Goal: Task Accomplishment & Management: Manage account settings

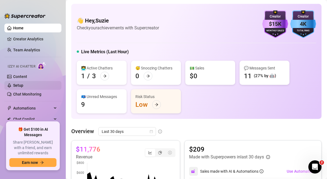
click at [20, 84] on link "Setup" at bounding box center [18, 85] width 10 height 4
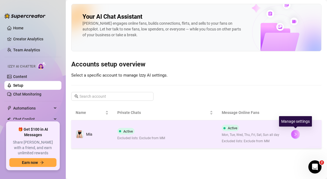
click at [297, 135] on icon "right" at bounding box center [296, 134] width 4 height 4
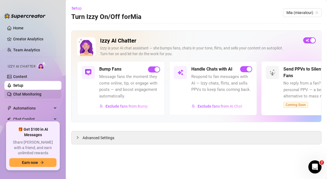
click at [27, 96] on link "Chat Monitoring" at bounding box center [27, 94] width 28 height 4
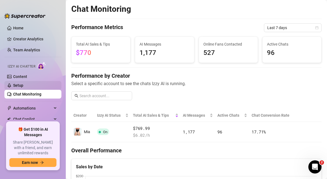
click at [22, 85] on link "Setup" at bounding box center [18, 85] width 10 height 4
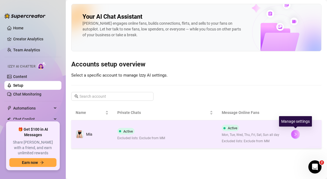
click at [298, 133] on button "button" at bounding box center [295, 134] width 9 height 9
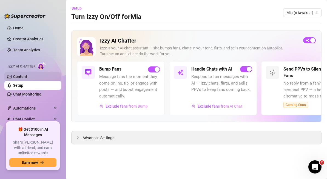
click at [27, 77] on link "Content" at bounding box center [20, 76] width 14 height 4
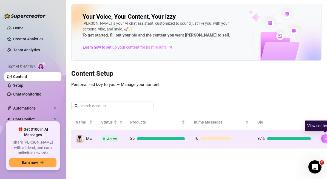
click at [327, 137] on icon "right" at bounding box center [326, 139] width 4 height 4
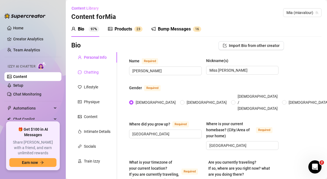
click at [92, 70] on div "Chatting" at bounding box center [91, 72] width 15 height 6
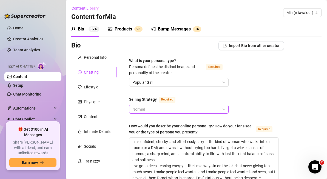
click at [187, 108] on span "Normal" at bounding box center [179, 109] width 93 height 8
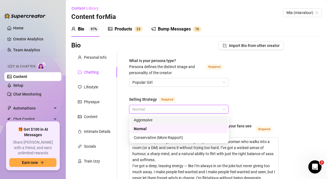
click at [174, 120] on div "Aggressive" at bounding box center [179, 120] width 91 height 6
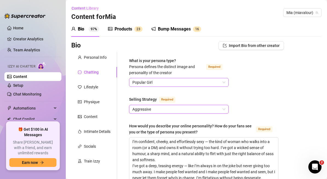
click at [187, 82] on span "Popular Girl" at bounding box center [179, 82] width 93 height 8
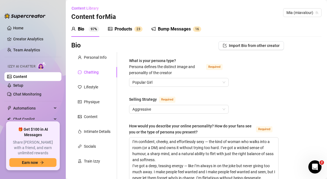
click at [126, 30] on div "Products" at bounding box center [124, 29] width 18 height 7
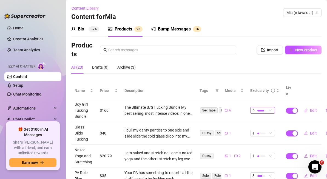
click at [270, 107] on span "4" at bounding box center [263, 110] width 20 height 6
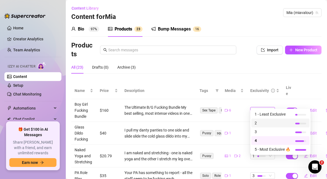
click at [270, 125] on span "2" at bounding box center [273, 123] width 36 height 6
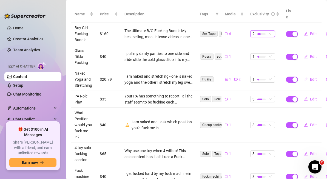
scroll to position [78, 0]
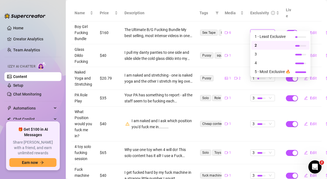
click at [272, 30] on span "2" at bounding box center [263, 33] width 20 height 6
click at [266, 47] on span "2" at bounding box center [273, 45] width 36 height 6
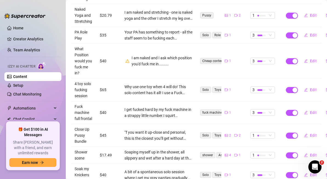
scroll to position [138, 0]
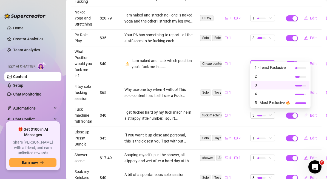
click at [270, 61] on span "3" at bounding box center [263, 64] width 20 height 6
click at [265, 69] on span "1 - Least Exclusive" at bounding box center [273, 67] width 36 height 6
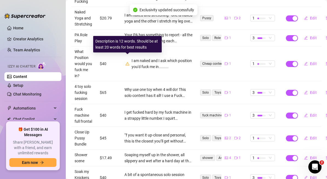
click at [127, 62] on icon "warning" at bounding box center [128, 63] width 4 height 3
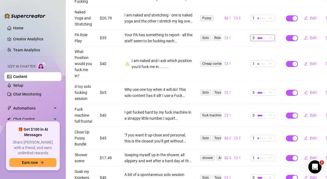
click at [271, 35] on span "3" at bounding box center [263, 38] width 20 height 6
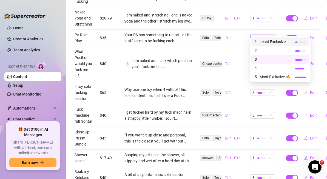
click at [270, 44] on span "1 - Least Exclusive" at bounding box center [273, 42] width 36 height 6
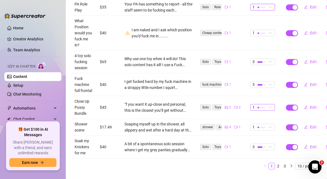
scroll to position [174, 0]
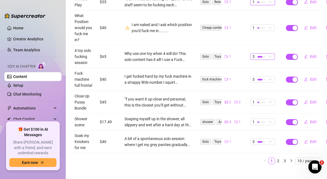
click at [271, 54] on span "3" at bounding box center [263, 57] width 20 height 6
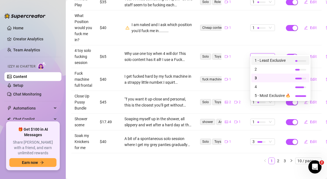
click at [266, 60] on span "1 - Least Exclusive" at bounding box center [273, 60] width 36 height 6
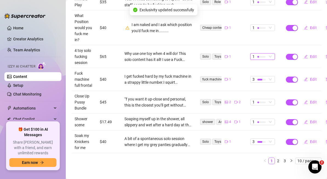
click at [270, 54] on span "1" at bounding box center [263, 57] width 20 height 6
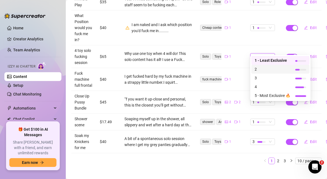
click at [268, 69] on span "2" at bounding box center [273, 69] width 36 height 6
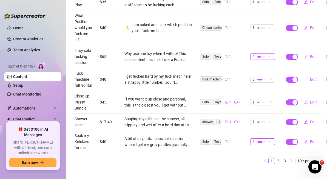
click at [272, 139] on span "3" at bounding box center [263, 142] width 20 height 6
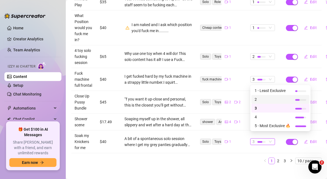
click at [267, 100] on span "2" at bounding box center [273, 99] width 36 height 6
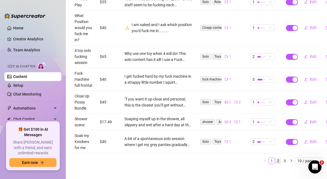
click at [279, 158] on link "2" at bounding box center [279, 161] width 6 height 6
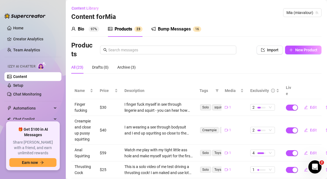
scroll to position [138, 0]
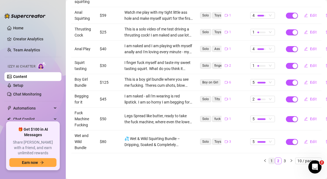
click at [272, 158] on link "1" at bounding box center [272, 161] width 6 height 6
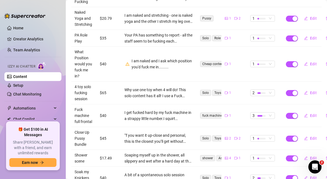
scroll to position [174, 0]
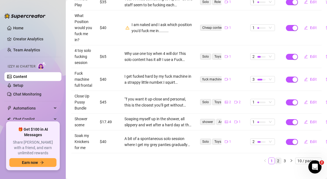
click at [280, 158] on link "2" at bounding box center [279, 161] width 6 height 6
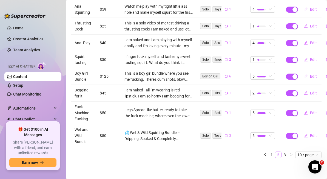
scroll to position [138, 0]
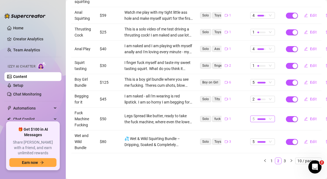
click at [271, 116] on span "5" at bounding box center [263, 119] width 20 height 6
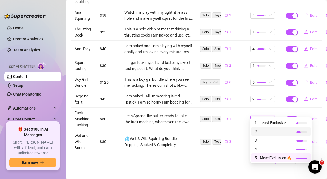
click at [270, 131] on span "2" at bounding box center [273, 131] width 37 height 6
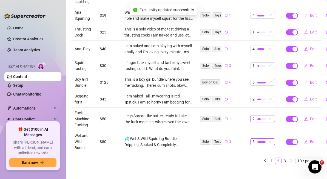
click at [269, 139] on span "5" at bounding box center [263, 142] width 20 height 6
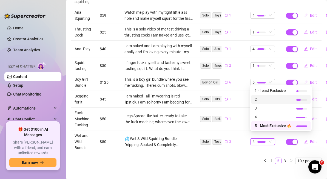
click at [262, 97] on span "2" at bounding box center [273, 99] width 37 height 6
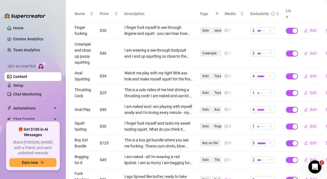
scroll to position [78, 0]
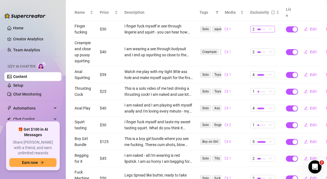
click at [269, 26] on span "2" at bounding box center [263, 29] width 20 height 6
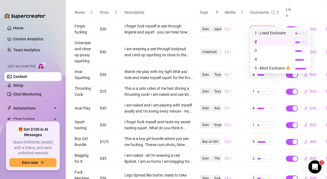
click at [270, 32] on span "1 - Least Exclusive" at bounding box center [273, 33] width 36 height 6
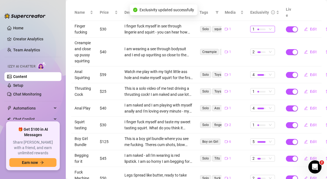
scroll to position [55, 0]
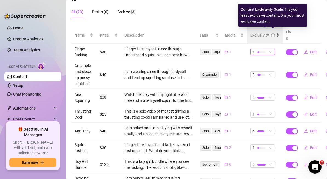
click at [274, 33] on icon "info-circle" at bounding box center [273, 35] width 4 height 4
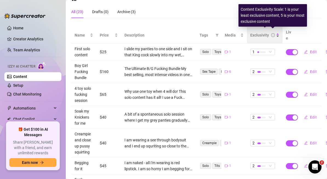
click at [274, 33] on icon "info-circle" at bounding box center [273, 35] width 4 height 4
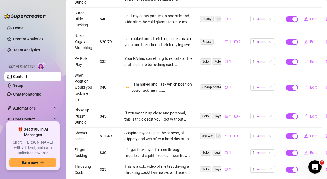
scroll to position [162, 0]
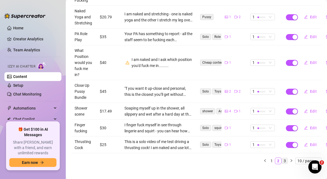
click at [285, 158] on link "3" at bounding box center [285, 161] width 6 height 6
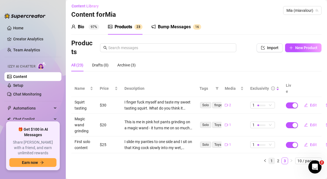
click at [272, 158] on link "1" at bounding box center [272, 161] width 6 height 6
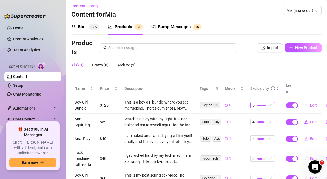
click at [273, 102] on span "5" at bounding box center [263, 105] width 20 height 6
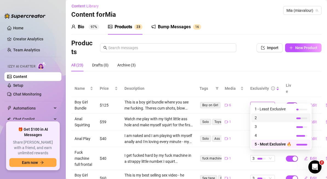
click at [269, 118] on span "2" at bounding box center [273, 118] width 37 height 6
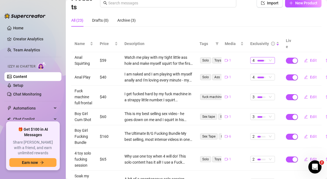
scroll to position [48, 0]
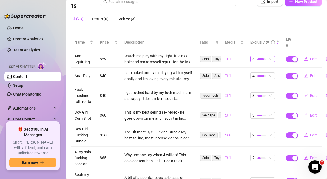
click at [272, 56] on span "4" at bounding box center [263, 59] width 20 height 6
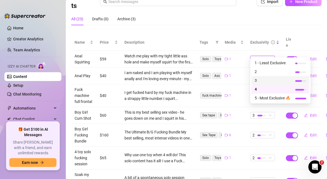
click at [268, 84] on div "3" at bounding box center [281, 80] width 58 height 9
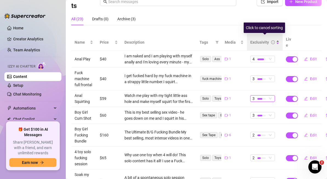
click at [278, 39] on div "Exclusivity" at bounding box center [265, 42] width 29 height 6
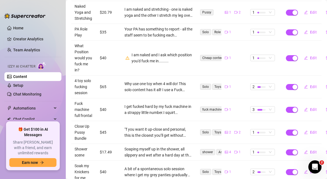
scroll to position [147, 0]
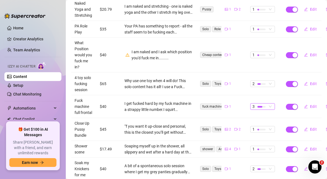
click at [269, 103] on span "3" at bounding box center [263, 106] width 20 height 6
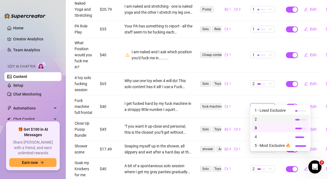
click at [266, 120] on span "2" at bounding box center [273, 119] width 36 height 6
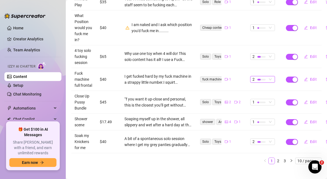
scroll to position [174, 6]
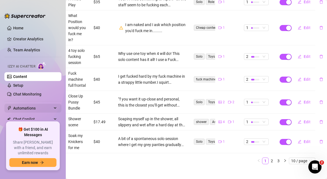
click at [31, 105] on span "Automations" at bounding box center [32, 108] width 39 height 9
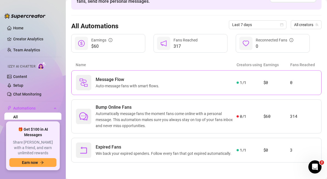
click at [255, 88] on div "Message Flow Auto-message fans with smart flows. 1 / 1 $0 0" at bounding box center [196, 82] width 251 height 25
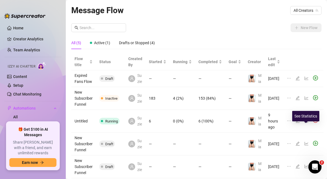
click at [307, 123] on icon "line-chart" at bounding box center [307, 121] width 4 height 4
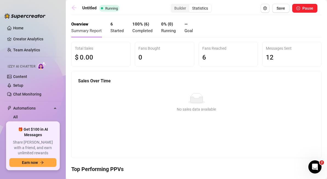
click at [72, 7] on icon "arrow-left" at bounding box center [73, 7] width 5 height 5
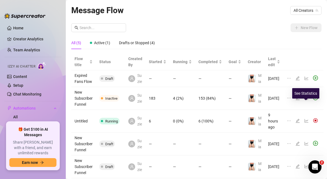
click at [306, 100] on icon "line-chart" at bounding box center [307, 98] width 4 height 4
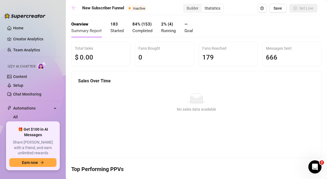
click at [73, 7] on icon "arrow-left" at bounding box center [74, 7] width 4 height 4
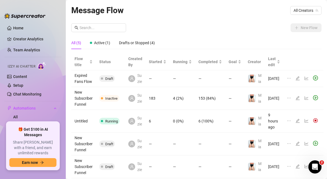
click at [306, 100] on icon "line-chart" at bounding box center [307, 98] width 4 height 4
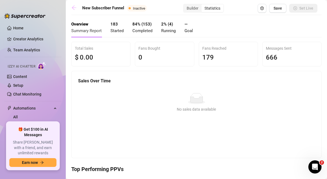
click at [74, 9] on icon "arrow-left" at bounding box center [74, 7] width 4 height 4
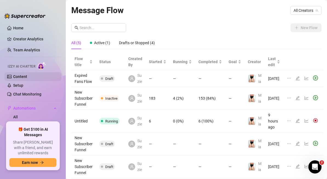
click at [20, 74] on link "Content" at bounding box center [20, 76] width 14 height 4
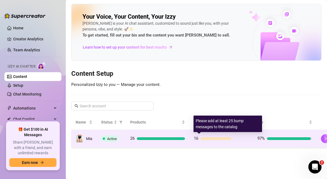
click at [215, 139] on div at bounding box center [216, 138] width 31 height 3
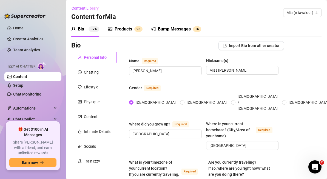
click at [171, 30] on div "Bump Messages" at bounding box center [174, 29] width 33 height 7
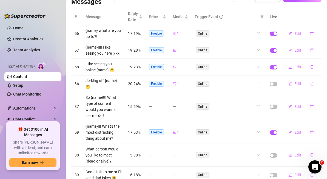
scroll to position [53, 0]
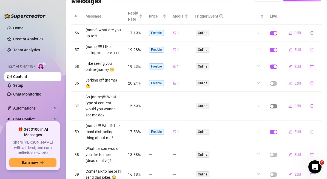
click at [273, 105] on div "button" at bounding box center [272, 106] width 3 height 3
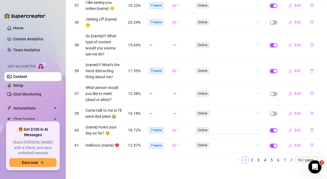
scroll to position [116, 0]
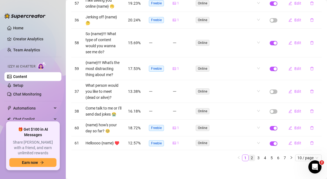
click at [254, 155] on link "2" at bounding box center [252, 158] width 6 height 6
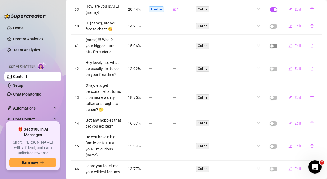
click at [273, 44] on div "button" at bounding box center [272, 45] width 3 height 3
click at [271, 71] on td at bounding box center [274, 68] width 14 height 23
click at [273, 69] on div "button" at bounding box center [272, 68] width 3 height 3
click at [272, 99] on div "button" at bounding box center [272, 97] width 3 height 3
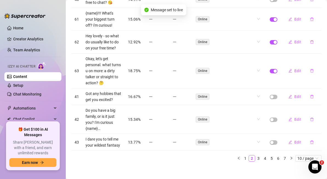
scroll to position [146, 0]
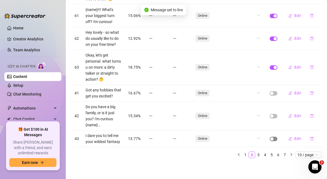
click at [273, 137] on div "button" at bounding box center [272, 138] width 3 height 3
click at [259, 155] on link "3" at bounding box center [259, 155] width 6 height 6
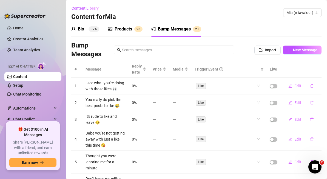
scroll to position [128, 0]
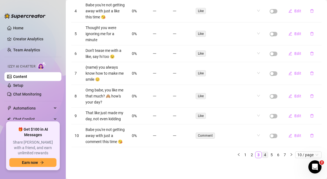
click at [266, 155] on link "4" at bounding box center [265, 155] width 6 height 6
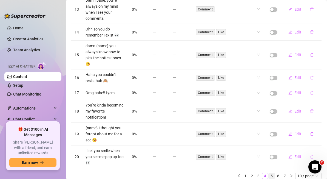
click at [272, 173] on link "5" at bounding box center [272, 176] width 6 height 6
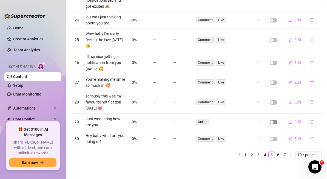
click at [273, 122] on div "button" at bounding box center [272, 121] width 3 height 3
click at [279, 155] on link "6" at bounding box center [279, 155] width 6 height 6
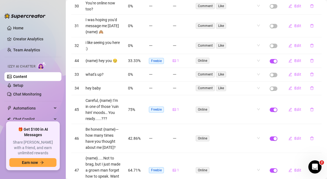
scroll to position [134, 0]
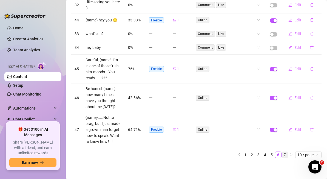
click at [285, 155] on link "7" at bounding box center [285, 155] width 6 height 6
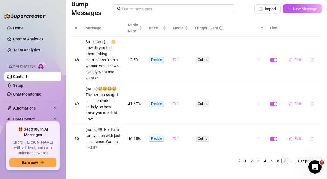
scroll to position [0, 0]
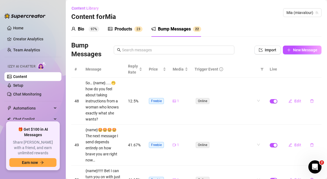
click at [169, 31] on div "Bump Messages" at bounding box center [174, 29] width 33 height 7
click at [27, 77] on link "Content" at bounding box center [20, 76] width 14 height 4
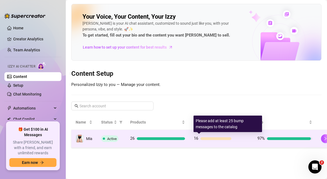
click at [222, 138] on div at bounding box center [216, 138] width 31 height 3
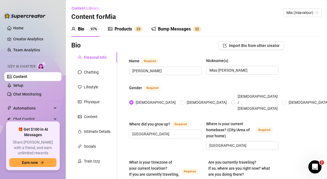
click at [169, 29] on div "Bump Messages" at bounding box center [174, 29] width 33 height 7
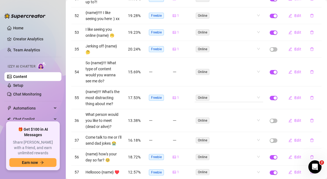
scroll to position [116, 0]
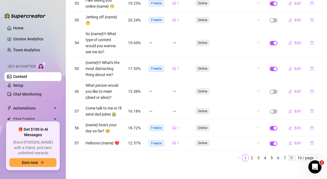
click at [292, 156] on icon "right" at bounding box center [291, 157] width 3 height 3
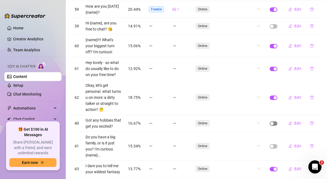
click at [273, 124] on div "button" at bounding box center [272, 123] width 3 height 3
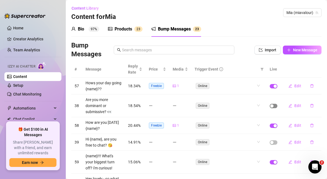
click at [273, 106] on div "button" at bounding box center [272, 105] width 3 height 3
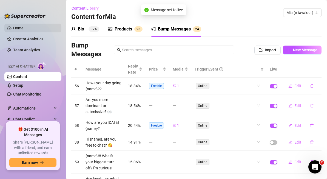
click at [14, 27] on link "Home" at bounding box center [18, 28] width 10 height 4
